Goal: Obtain resource: Obtain resource

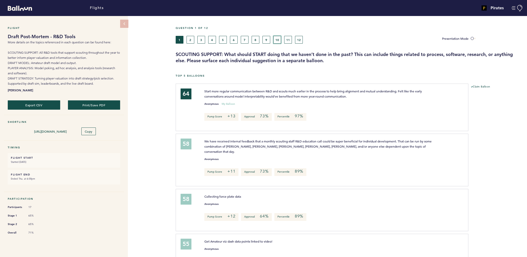
click at [278, 39] on button "10" at bounding box center [277, 40] width 8 height 8
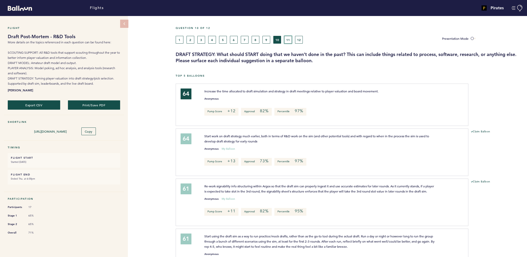
click at [287, 40] on button "11" at bounding box center [288, 40] width 8 height 8
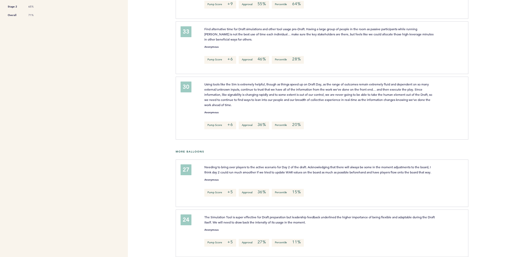
scroll to position [224, 0]
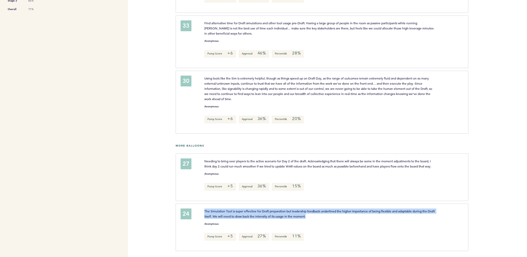
drag, startPoint x: 319, startPoint y: 217, endPoint x: 201, endPoint y: 209, distance: 117.9
click at [201, 209] on div "The Simulation Tool is super effective for Draft preparation but leadership fee…" at bounding box center [321, 214] width 240 height 10
copy span "The Simulation Tool is super effective for Draft preparation but leadership fee…"
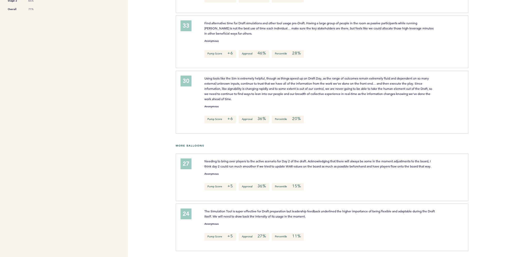
click at [143, 123] on div "Flights Pirates [PERSON_NAME][EMAIL_ADDRESS][PERSON_NAME][DOMAIN_NAME] Team Dom…" at bounding box center [263, 128] width 527 height 257
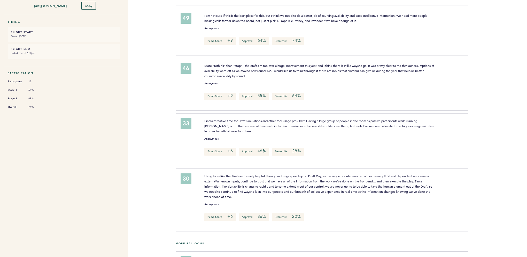
scroll to position [120, 0]
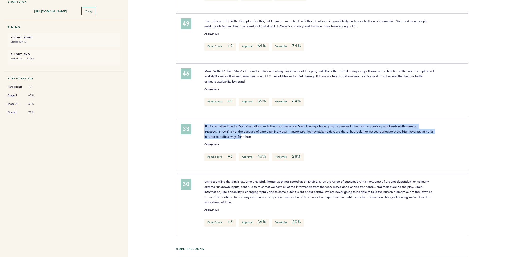
drag, startPoint x: 204, startPoint y: 124, endPoint x: 227, endPoint y: 136, distance: 25.9
click at [227, 136] on div "Find alternative time for Draft simulations and other tool usage pre-Draft. Hav…" at bounding box center [321, 132] width 240 height 16
copy span "Find alternative time for Draft simulations and other tool usage pre-Draft. Hav…"
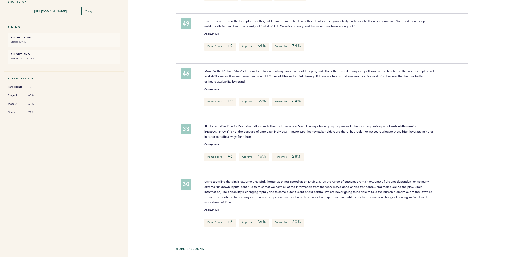
click at [235, 137] on p "Find alternative time for Draft simulations and other tool usage pre-Draft. Hav…" at bounding box center [320, 132] width 232 height 16
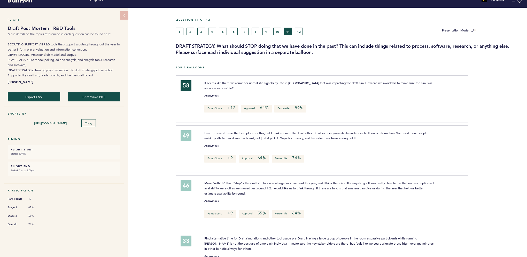
scroll to position [0, 0]
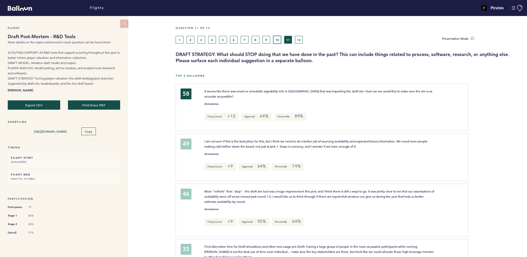
click at [277, 43] on button "10" at bounding box center [277, 40] width 8 height 8
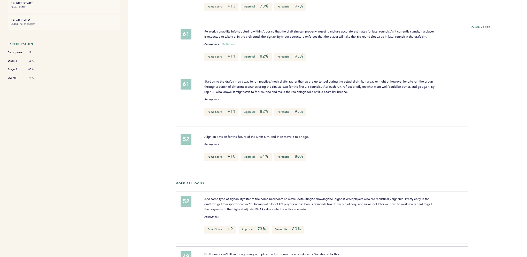
scroll to position [181, 0]
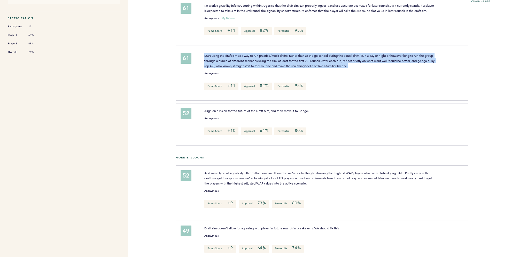
drag, startPoint x: 366, startPoint y: 69, endPoint x: 203, endPoint y: 59, distance: 163.1
click at [203, 59] on div "Start using the draft sim as a way to run practice/mock drafts, rather than as …" at bounding box center [321, 61] width 240 height 16
copy span "Start using the draft sim as a way to run practice/mock drafts, rather than as …"
click at [371, 68] on p "Start using the draft sim as a way to run practice/mock drafts, rather than as …" at bounding box center [320, 61] width 232 height 16
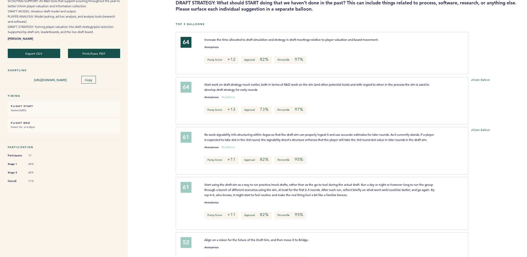
scroll to position [26, 0]
